Goal: Check status: Check status

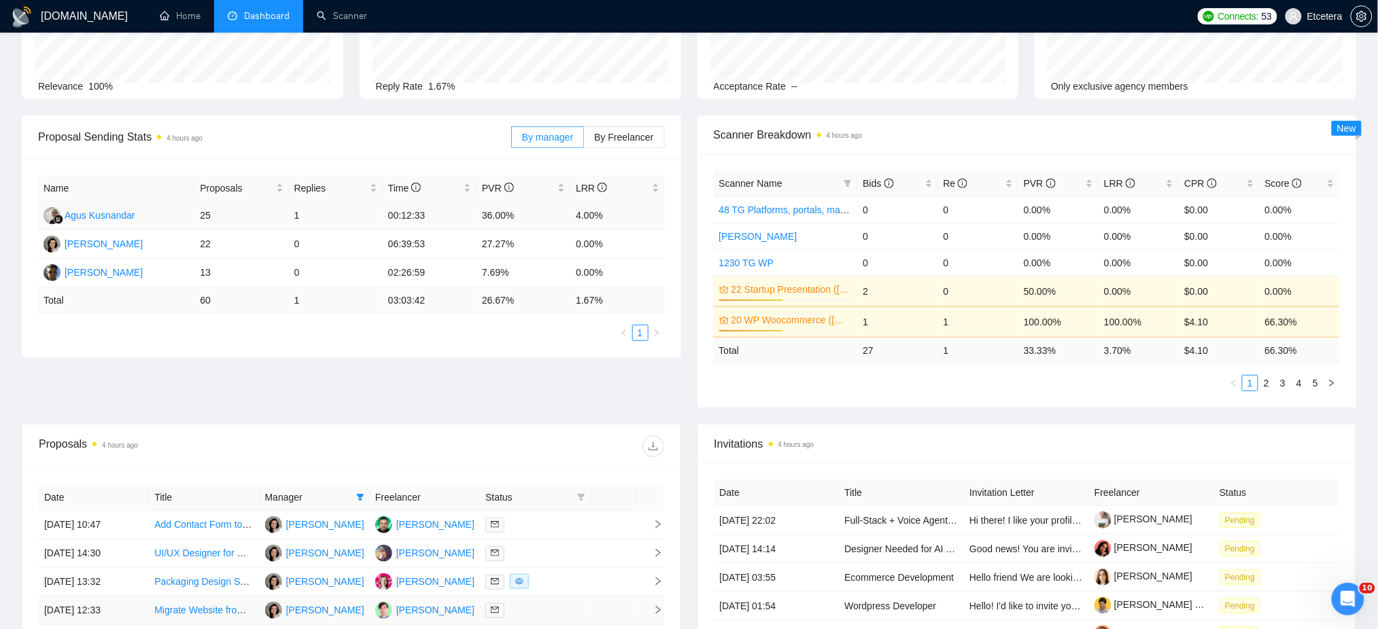
scroll to position [362, 0]
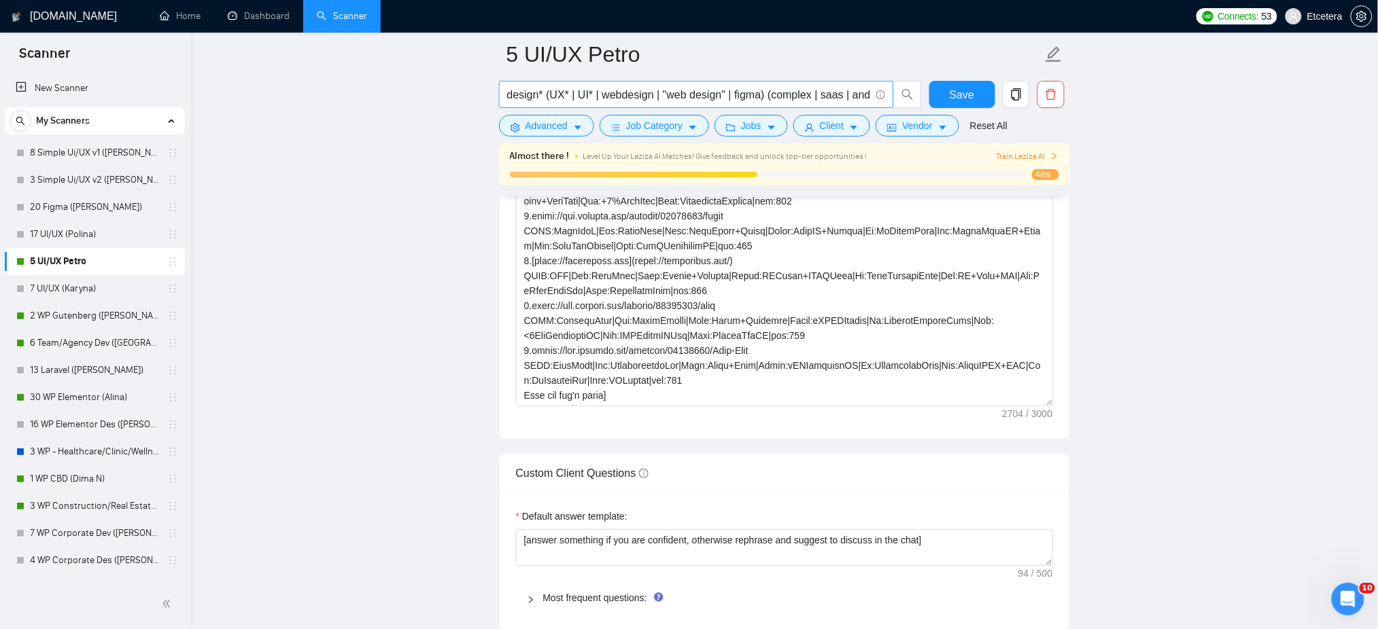
scroll to position [272, 0]
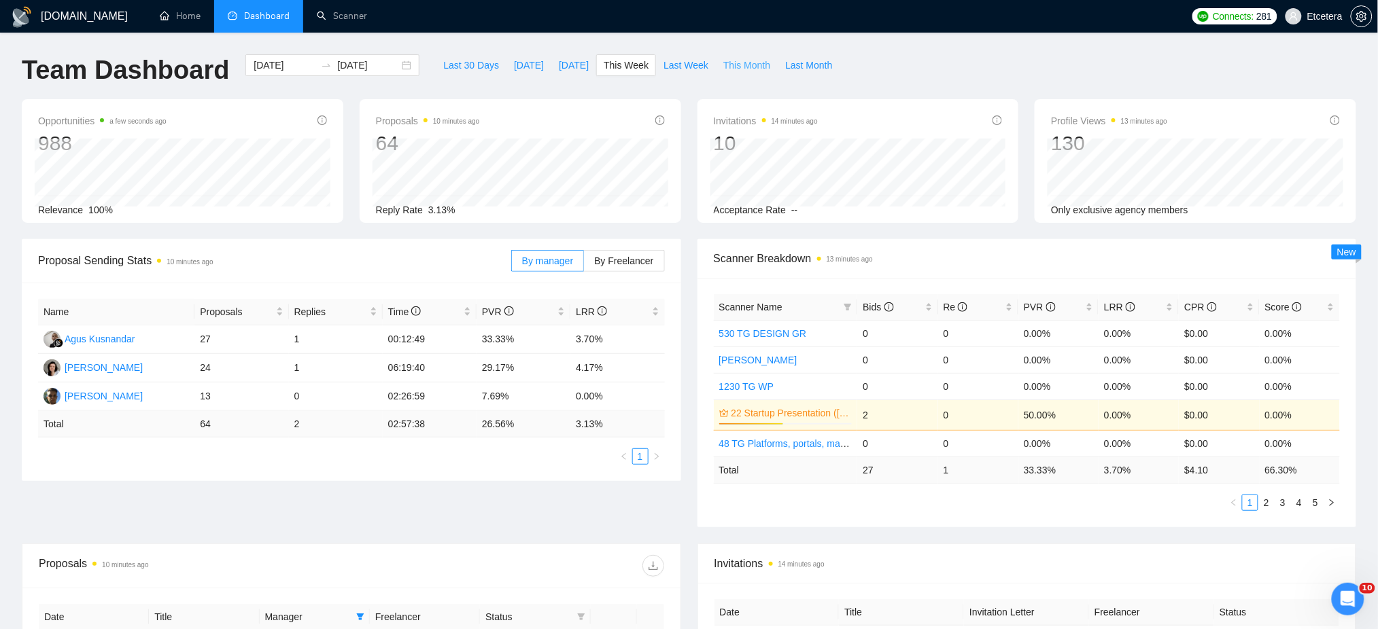
click at [743, 69] on span "This Month" at bounding box center [746, 65] width 47 height 15
type input "2025-09-01"
type input "2025-09-30"
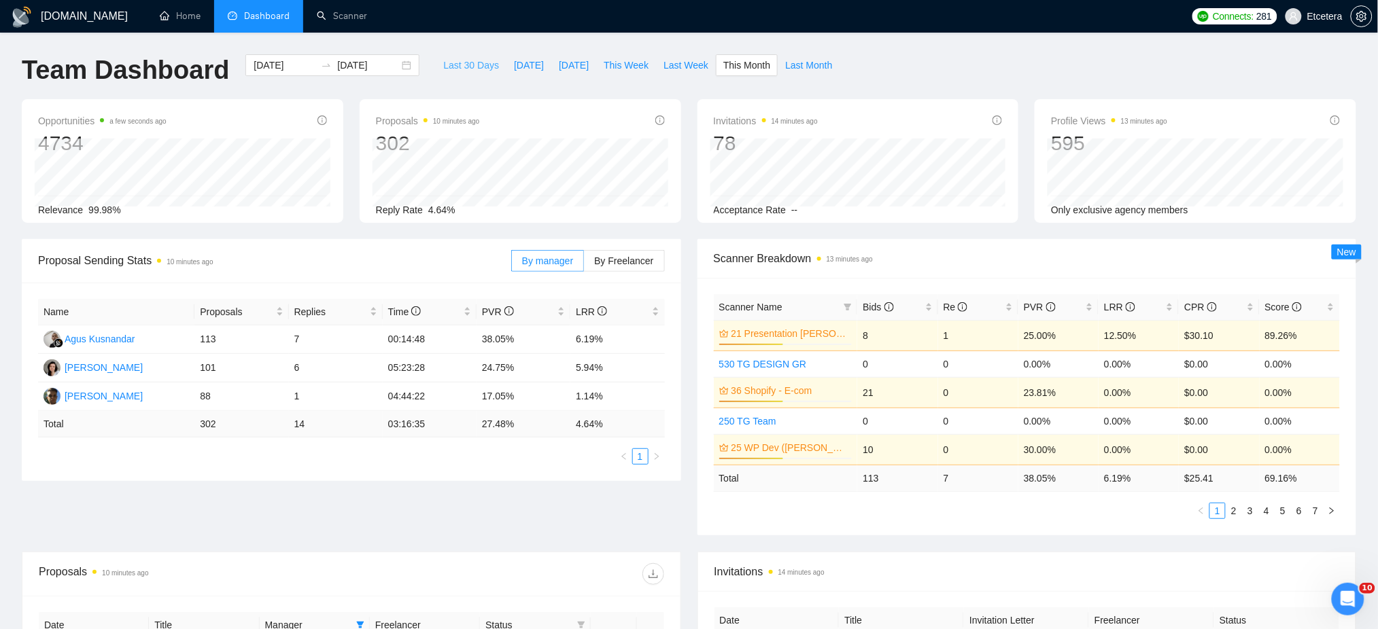
click at [468, 65] on span "Last 30 Days" at bounding box center [471, 65] width 56 height 15
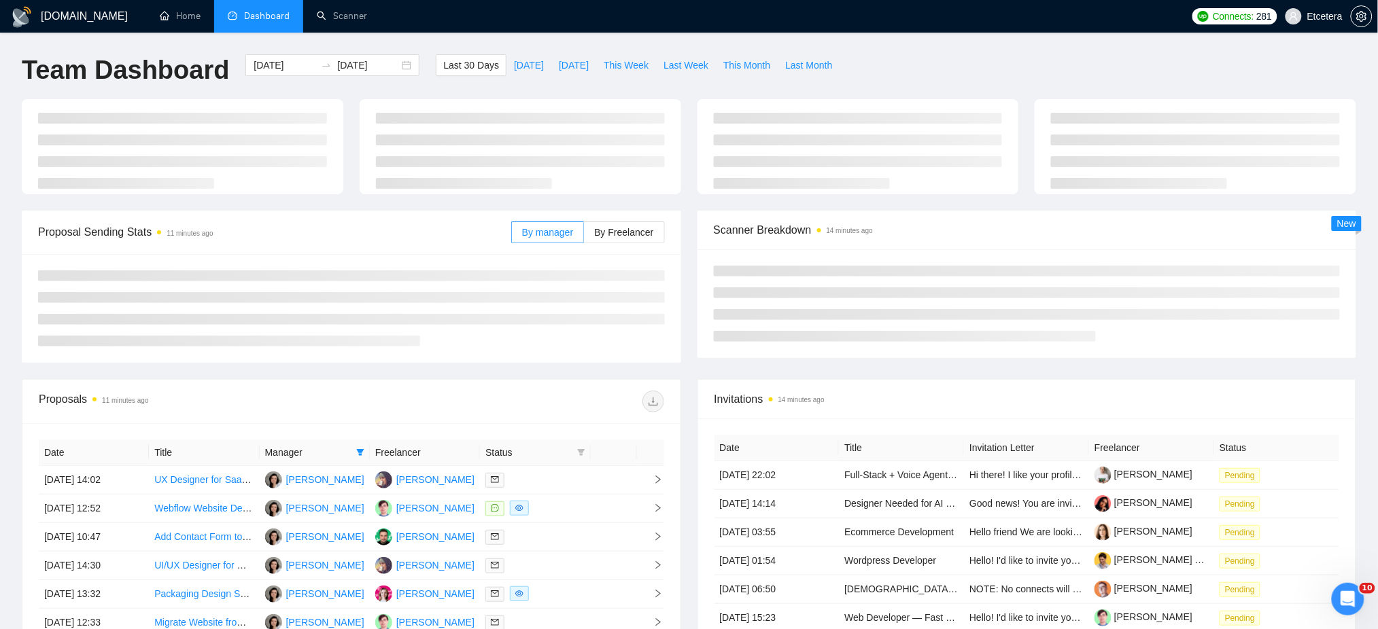
type input "2025-08-27"
type input "[DATE]"
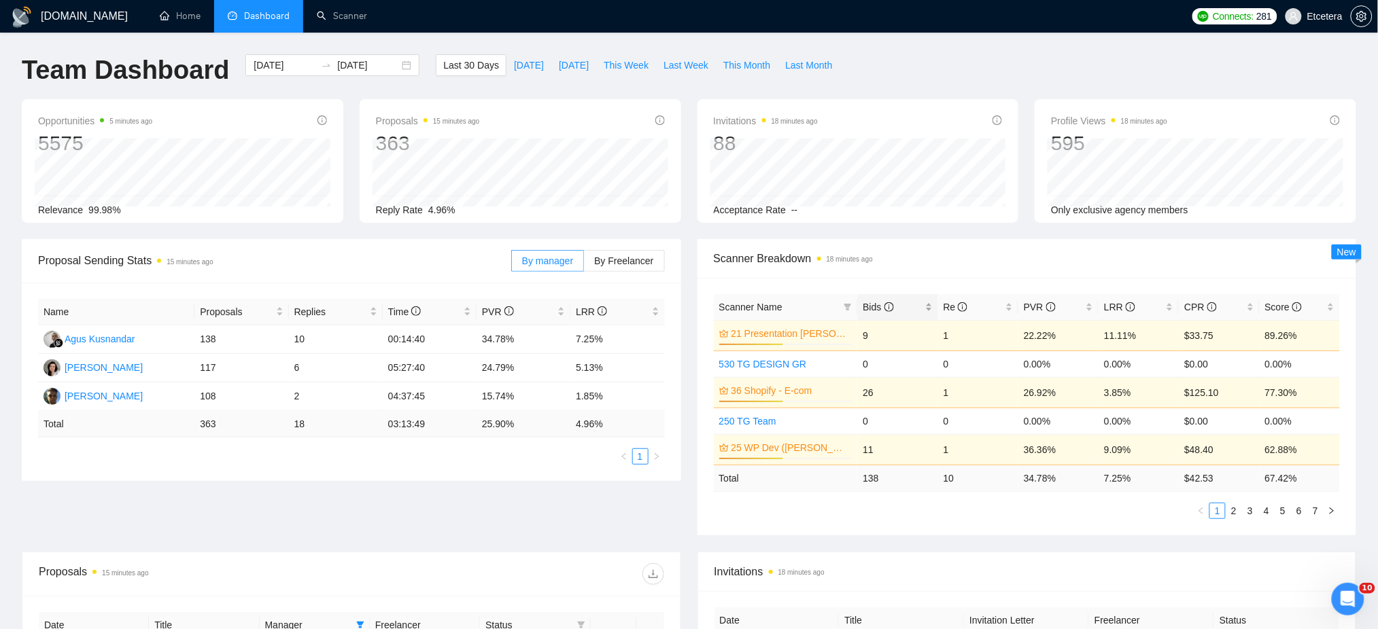
click at [932, 307] on div "Bids" at bounding box center [896, 307] width 69 height 15
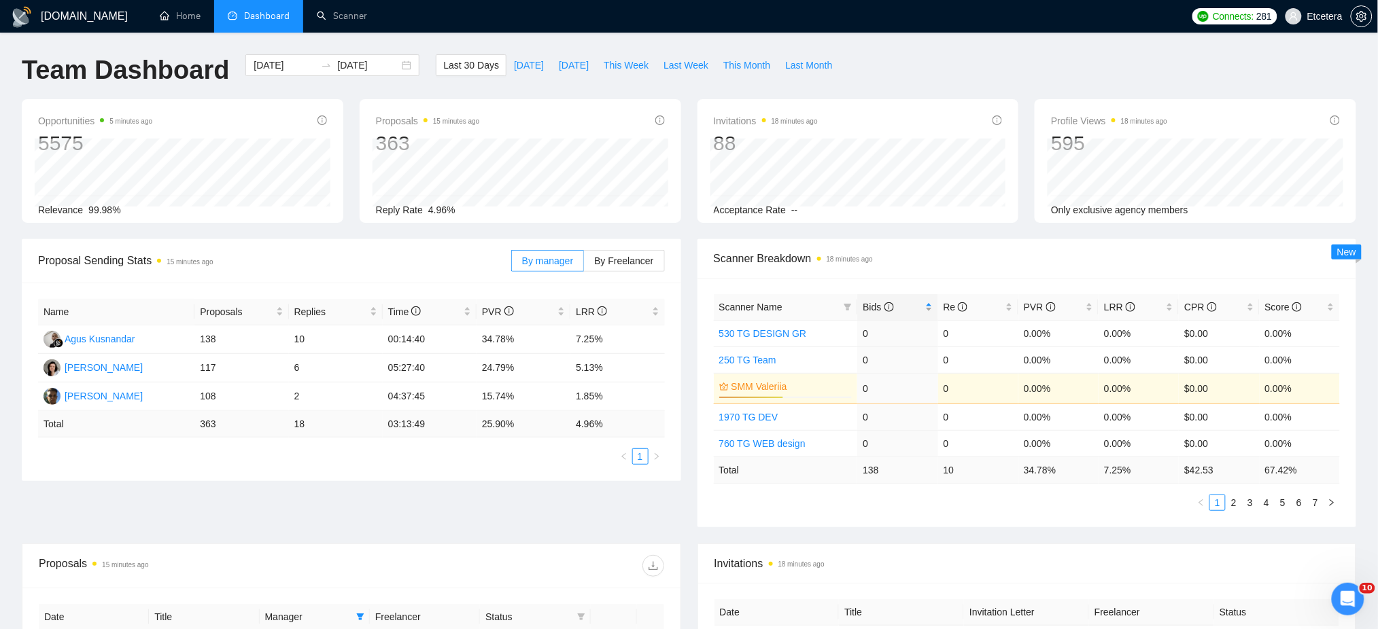
click at [930, 305] on div "Bids" at bounding box center [896, 307] width 69 height 15
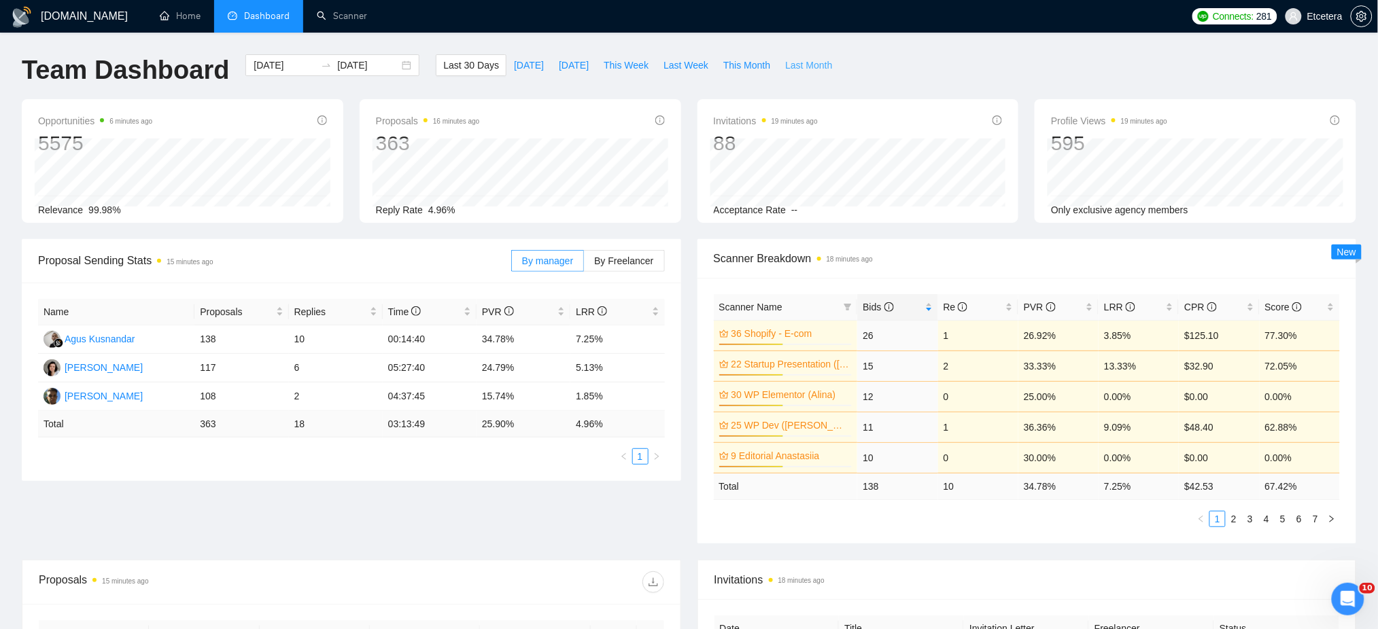
click at [785, 60] on span "Last Month" at bounding box center [808, 65] width 47 height 15
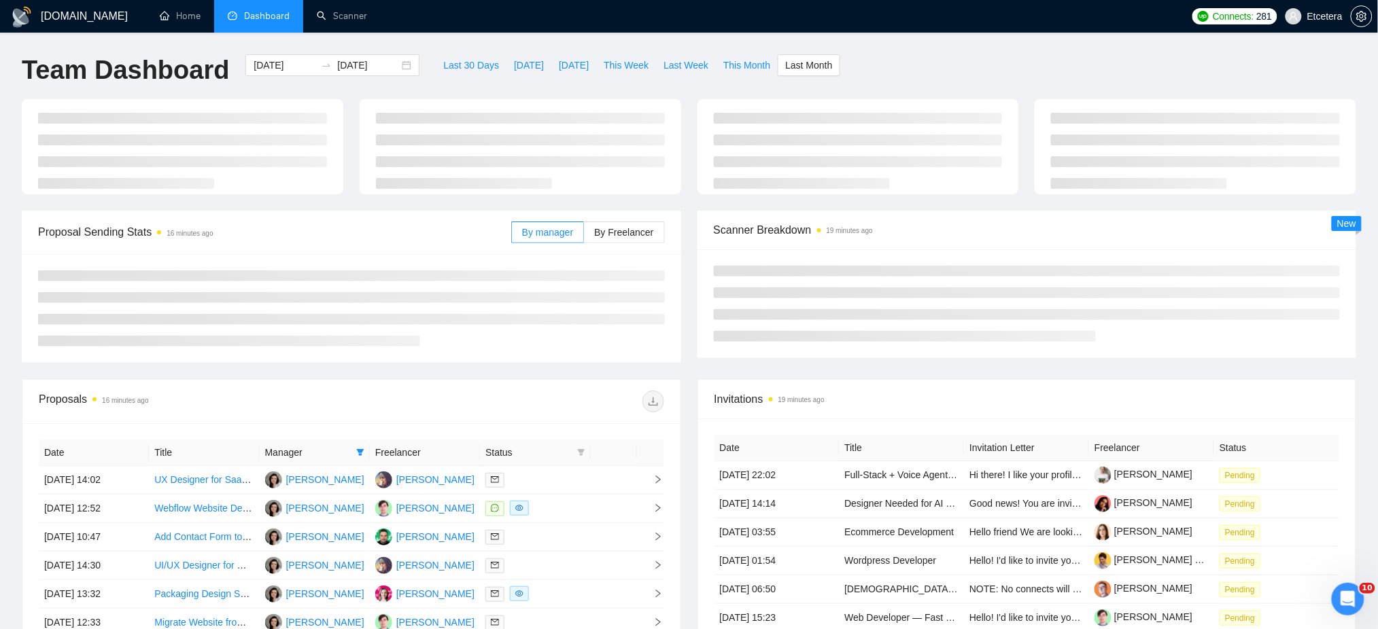
type input "2025-08-01"
type input "2025-08-31"
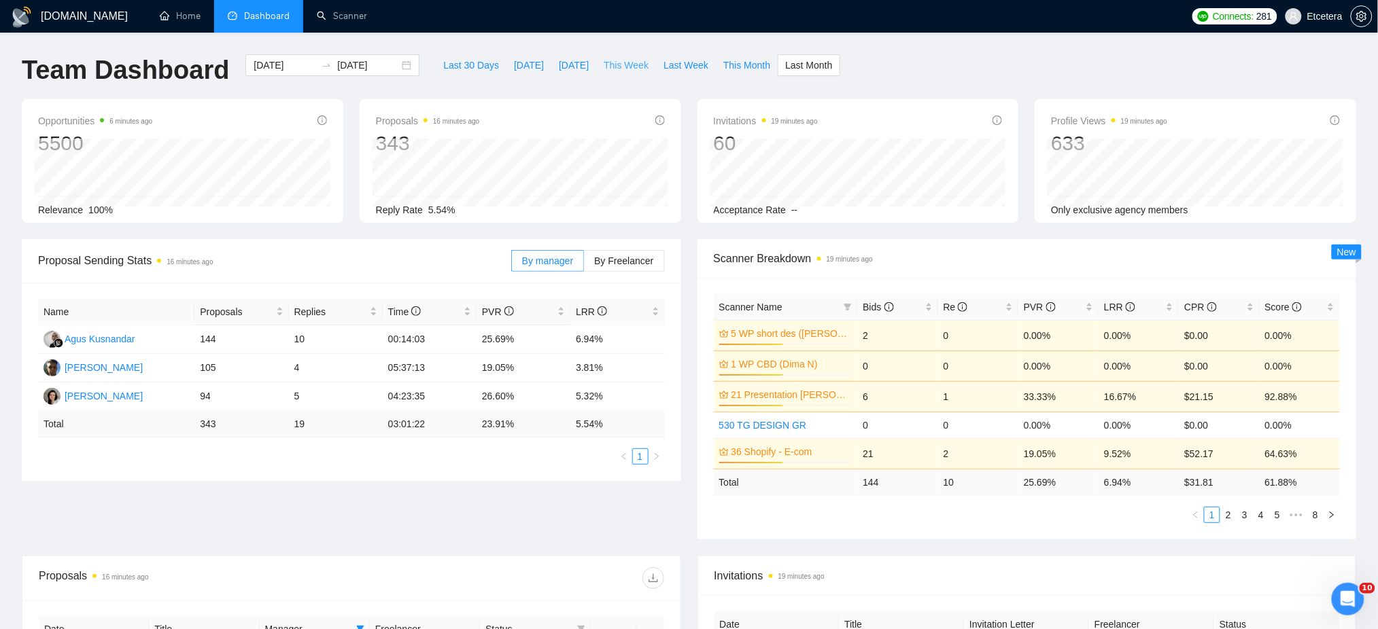
click at [603, 65] on span "This Week" at bounding box center [625, 65] width 45 height 15
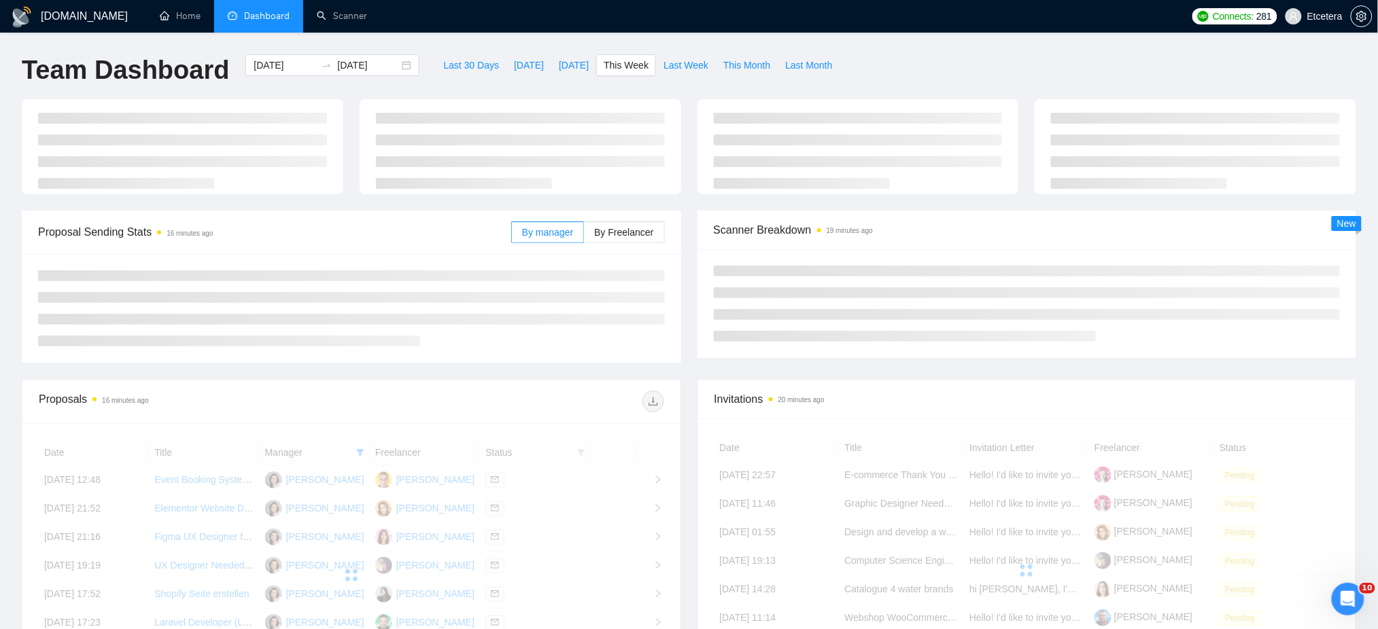
type input "[DATE]"
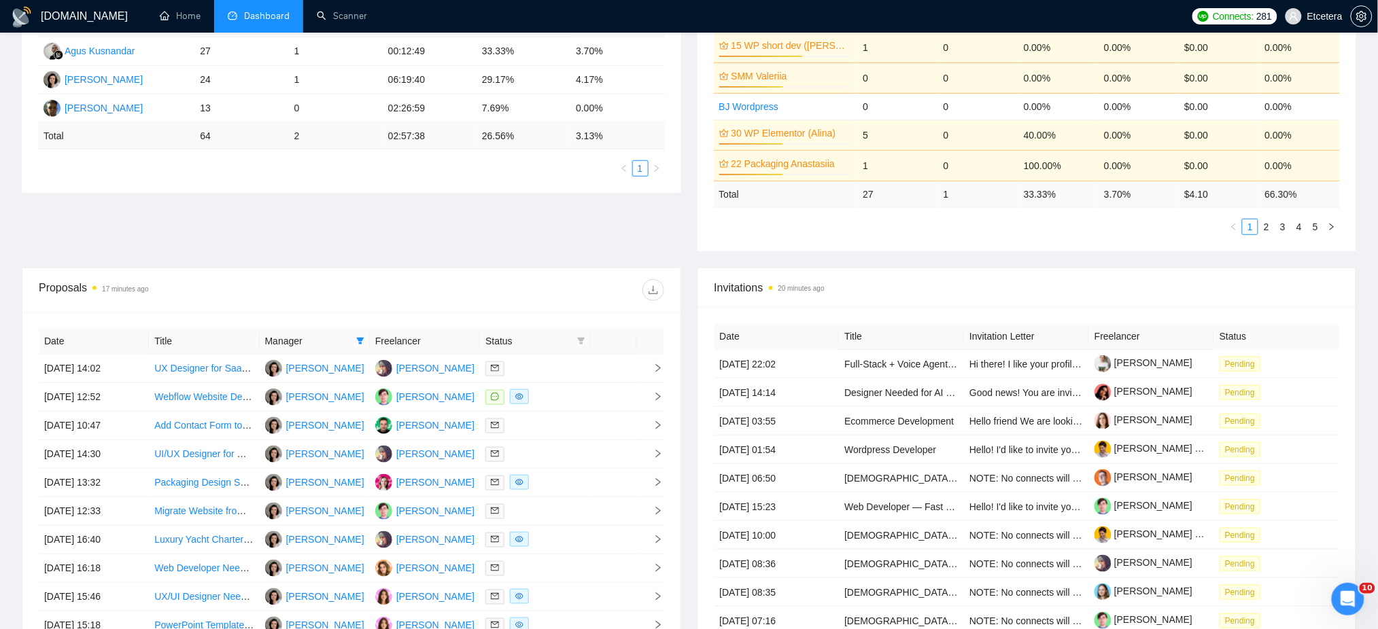
scroll to position [362, 0]
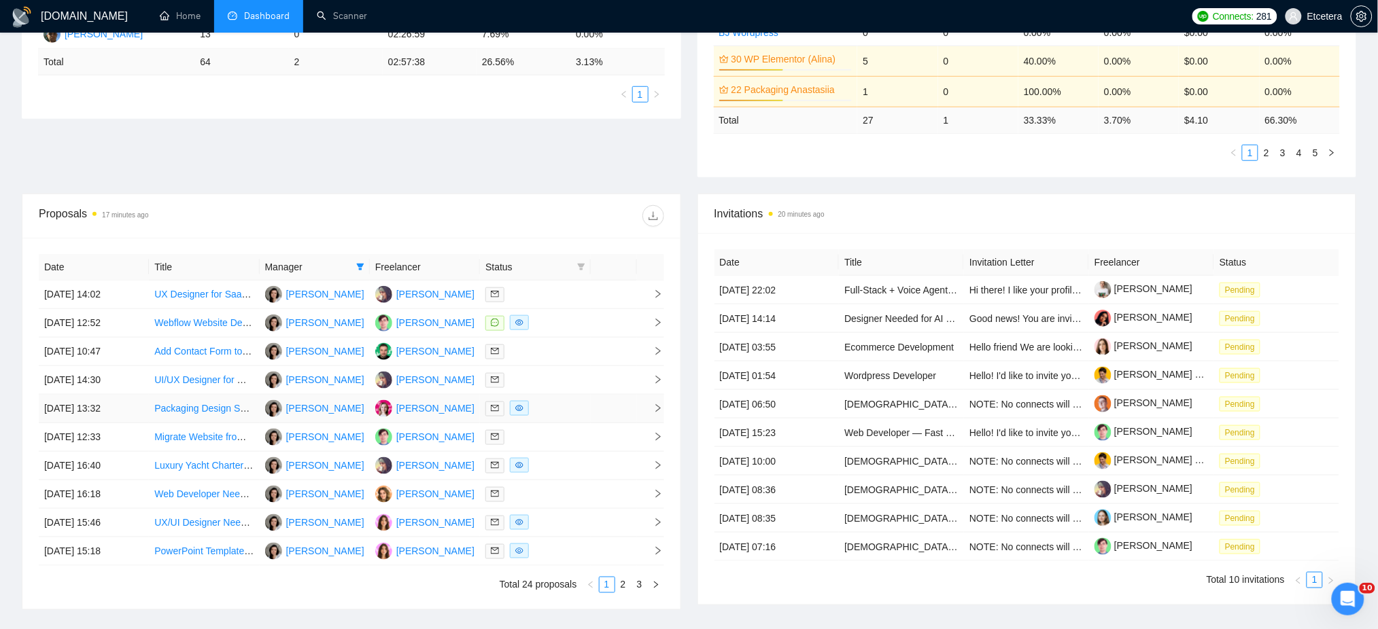
click at [561, 409] on div at bounding box center [534, 409] width 99 height 16
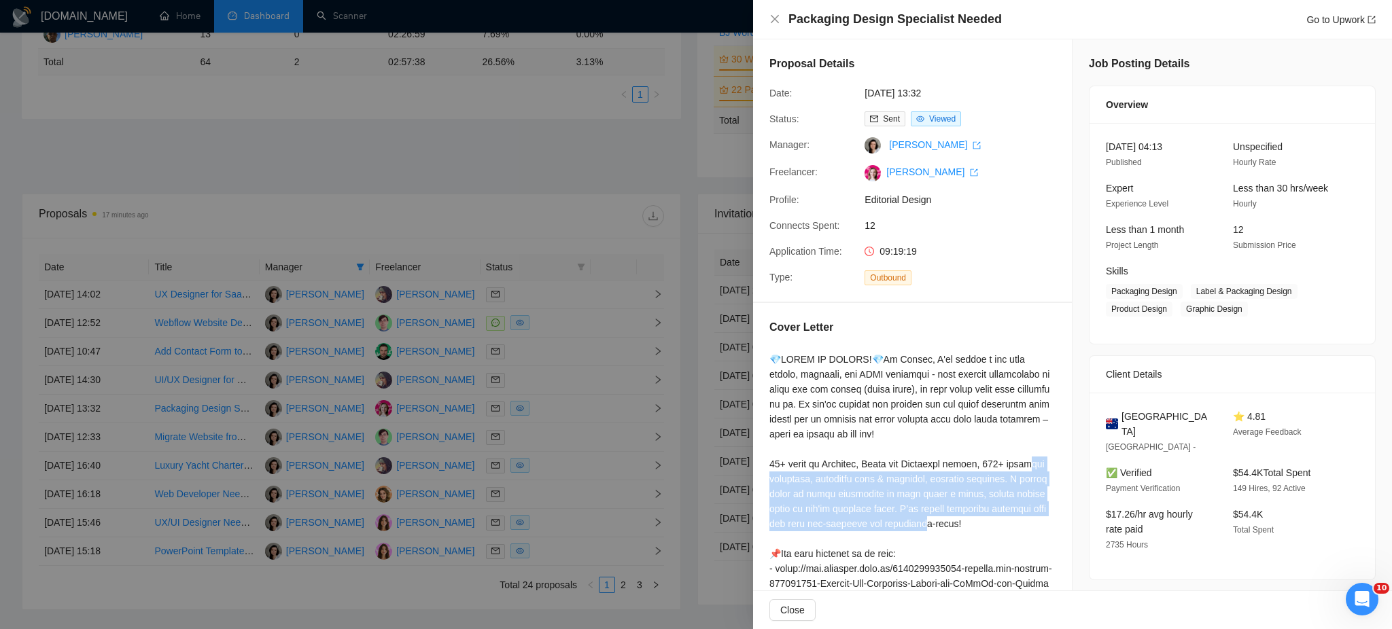
drag, startPoint x: 772, startPoint y: 468, endPoint x: 853, endPoint y: 489, distance: 83.6
drag, startPoint x: 766, startPoint y: 464, endPoint x: 926, endPoint y: 508, distance: 165.5
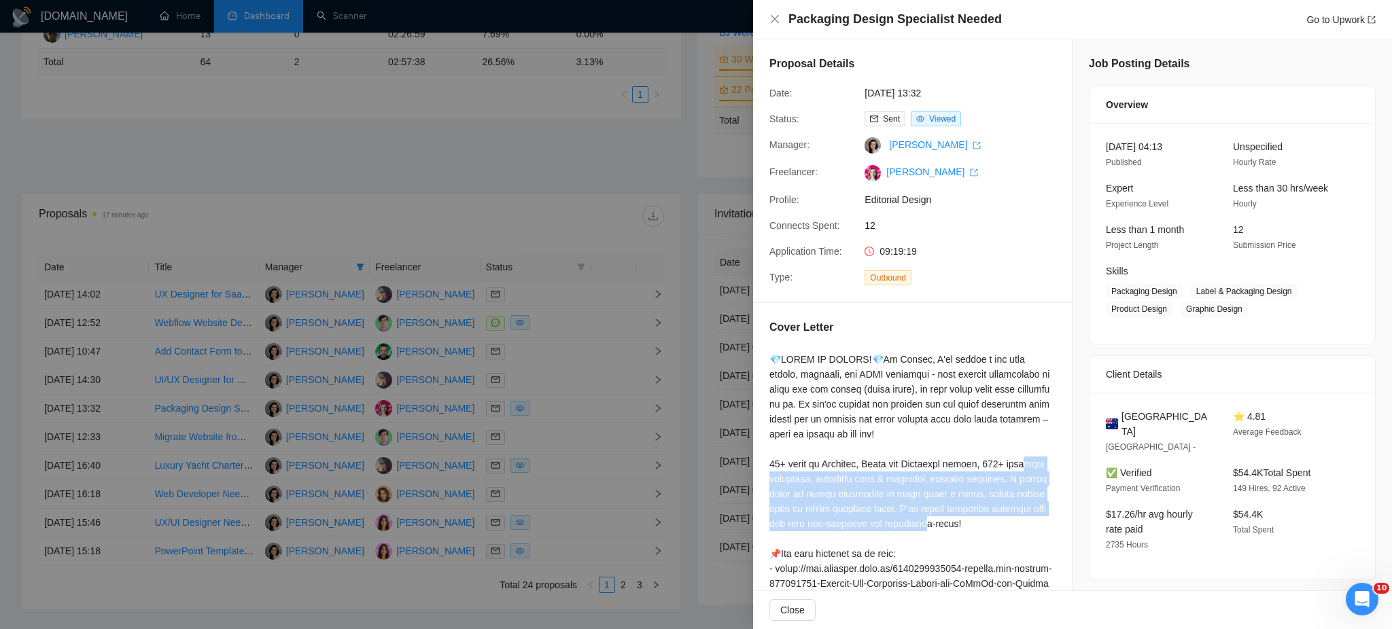
copy div "ts completed, including food & beverage, wellness products. I easily adapt to b…"
drag, startPoint x: 777, startPoint y: 23, endPoint x: 788, endPoint y: 60, distance: 38.3
click at [777, 23] on icon "close" at bounding box center [774, 19] width 11 height 11
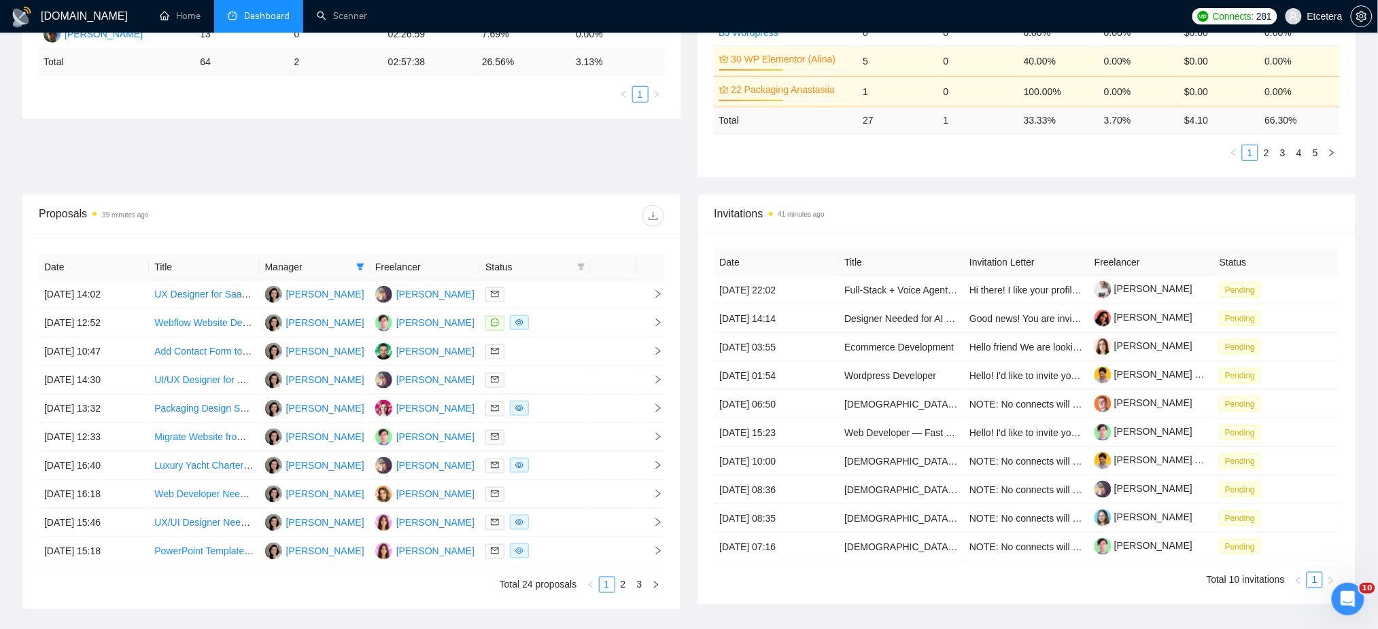
scroll to position [0, 0]
